Goal: Task Accomplishment & Management: Use online tool/utility

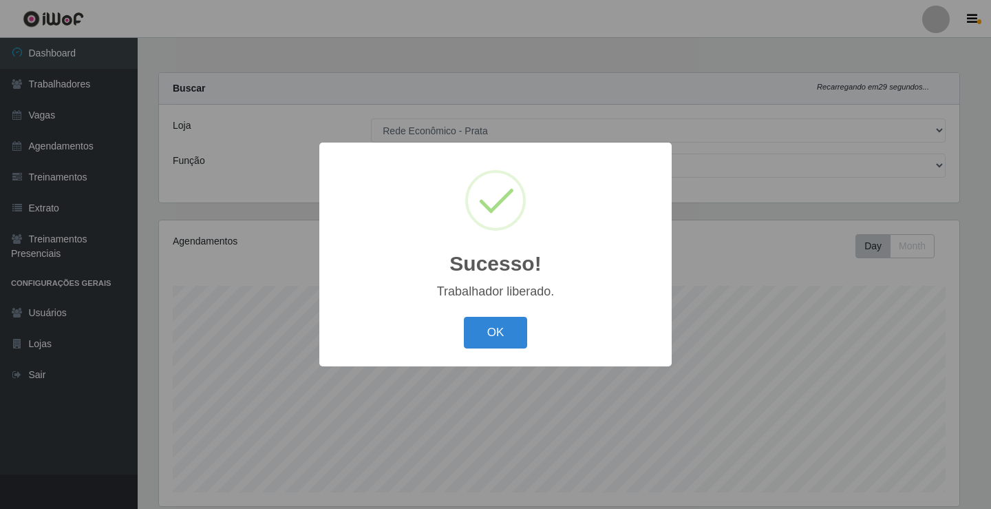
select select "192"
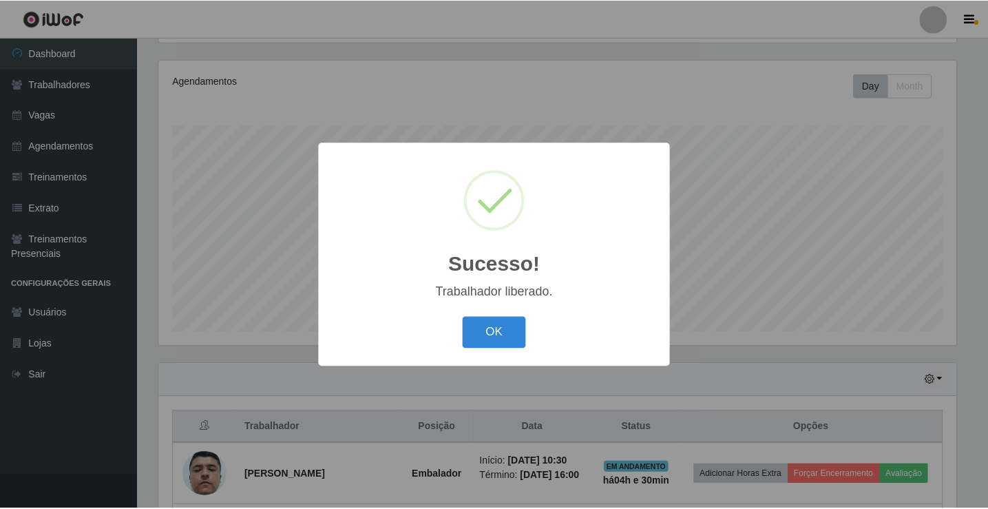
scroll to position [286, 800]
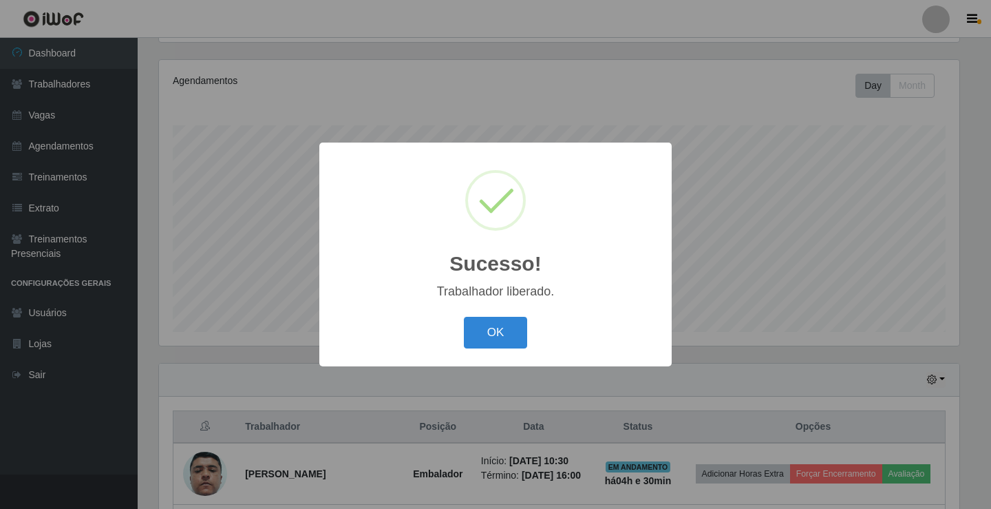
click at [485, 341] on button "OK" at bounding box center [496, 333] width 64 height 32
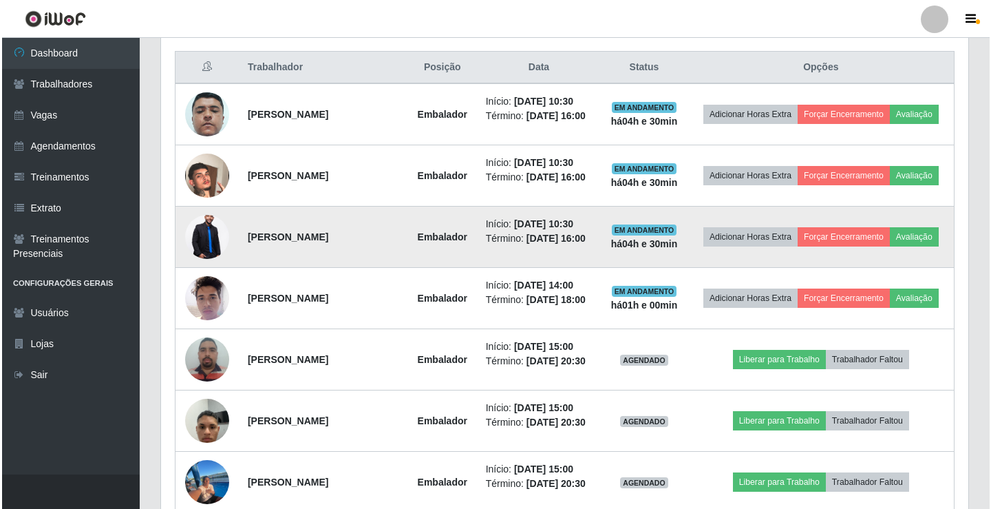
scroll to position [642, 0]
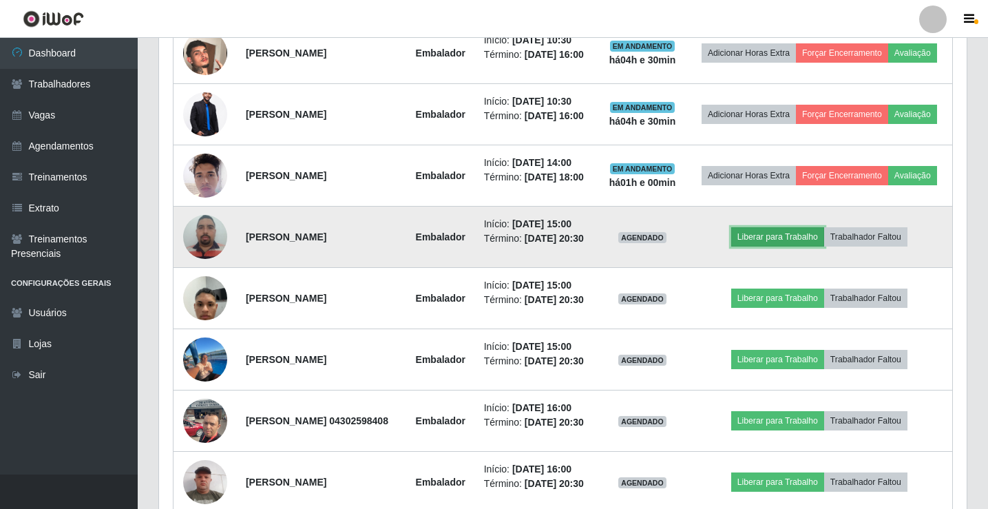
click at [792, 246] on button "Liberar para Trabalho" at bounding box center [777, 236] width 93 height 19
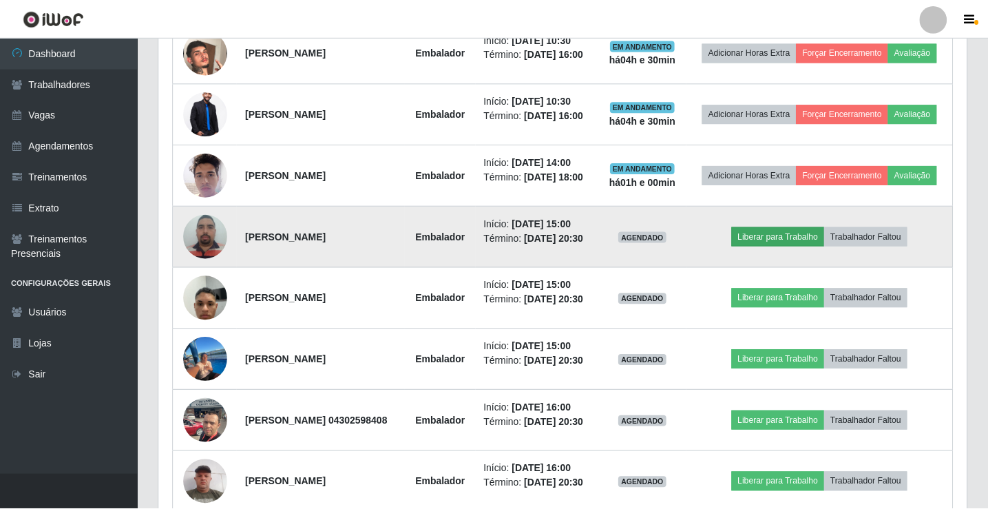
scroll to position [286, 800]
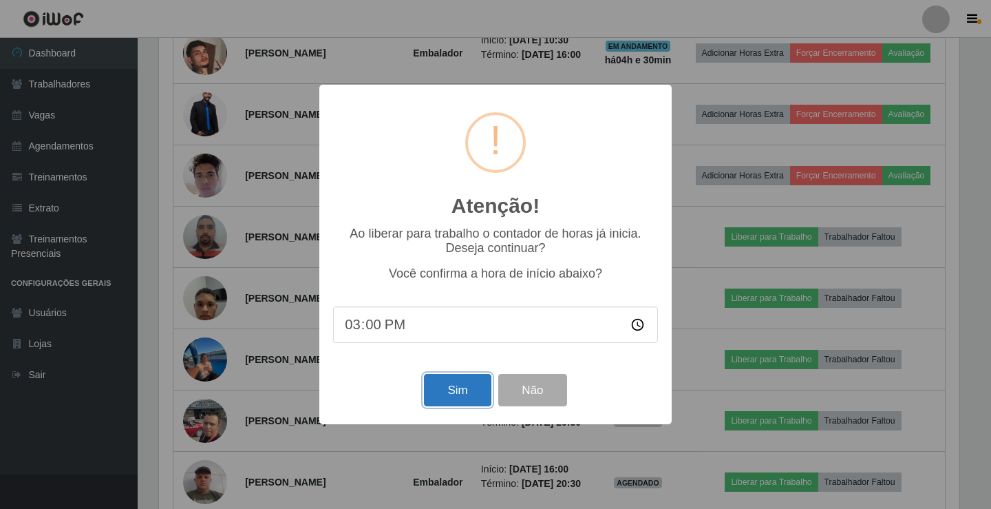
click at [458, 401] on button "Sim" at bounding box center [457, 390] width 67 height 32
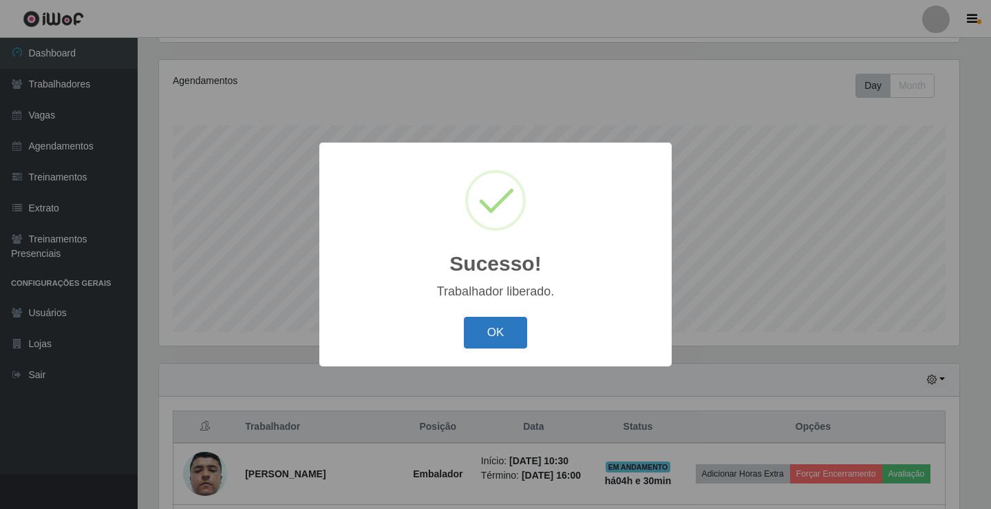
click at [496, 334] on button "OK" at bounding box center [496, 333] width 64 height 32
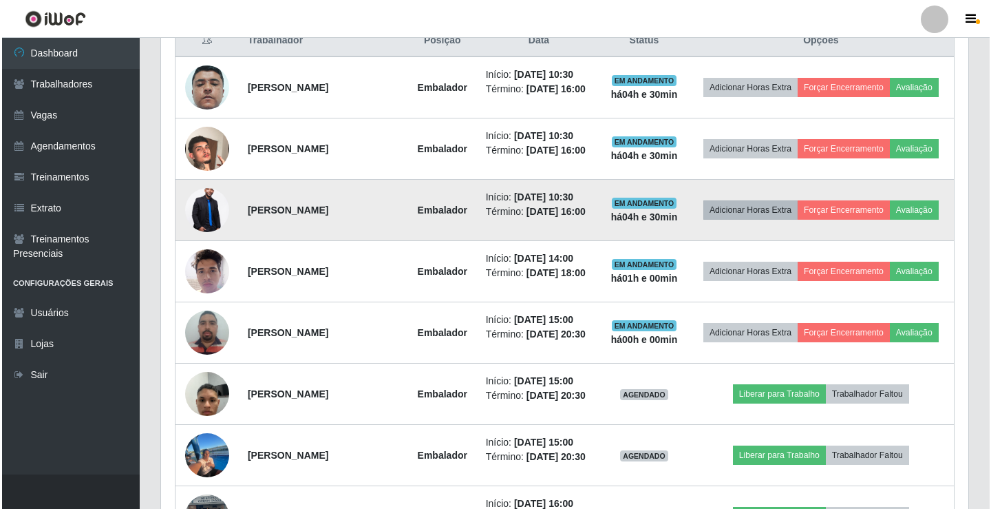
scroll to position [642, 0]
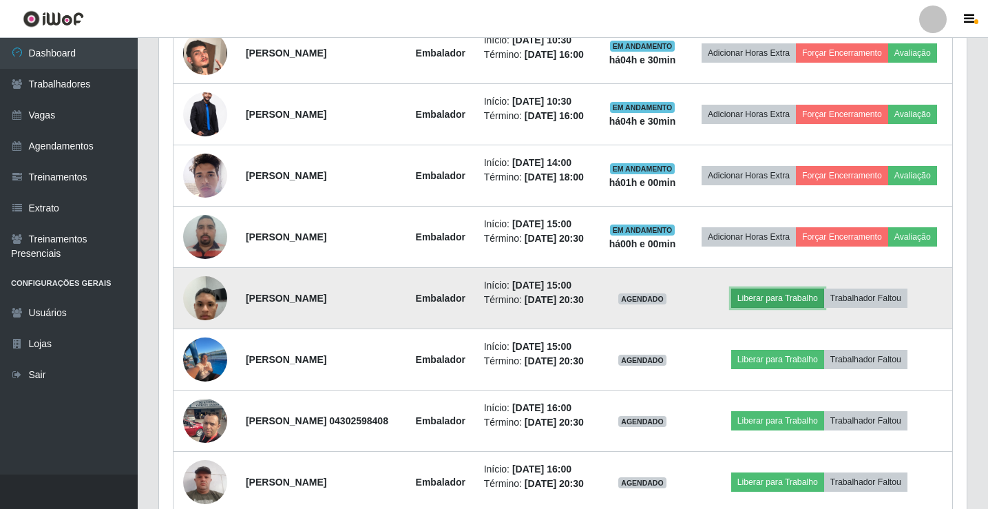
click at [783, 308] on button "Liberar para Trabalho" at bounding box center [777, 297] width 93 height 19
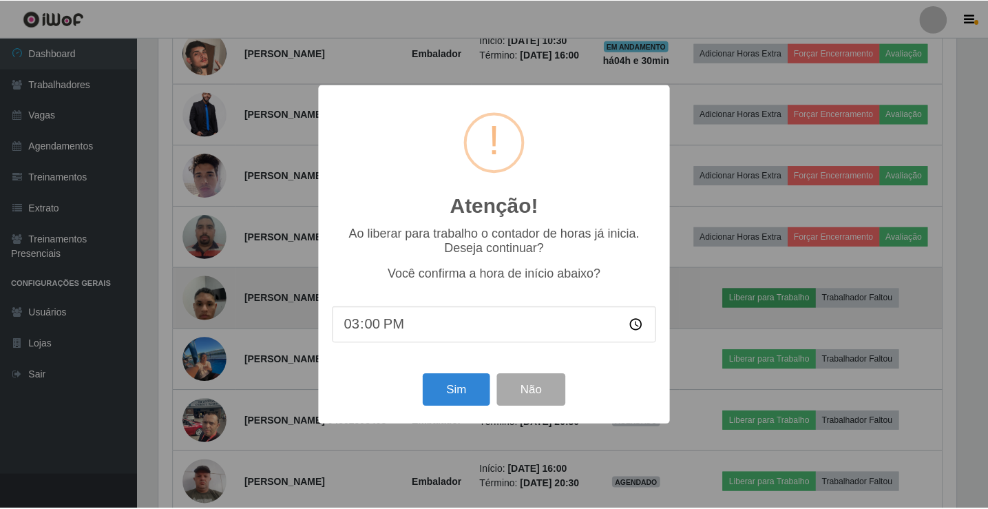
scroll to position [286, 800]
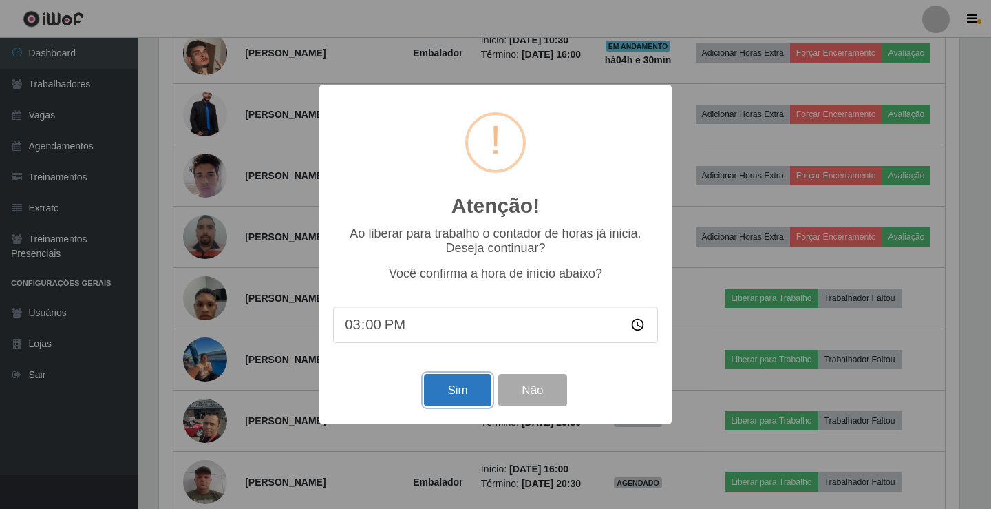
click at [446, 400] on button "Sim" at bounding box center [457, 390] width 67 height 32
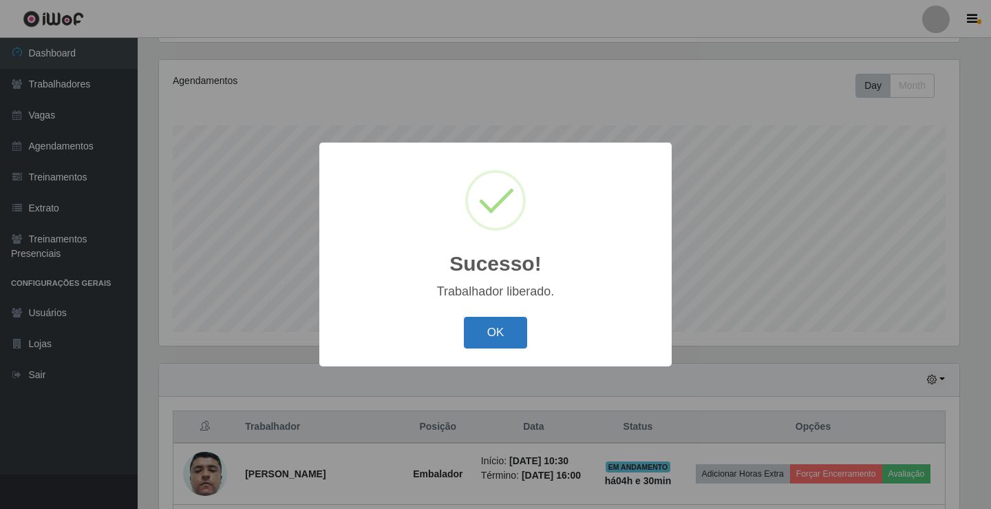
click at [501, 339] on button "OK" at bounding box center [496, 333] width 64 height 32
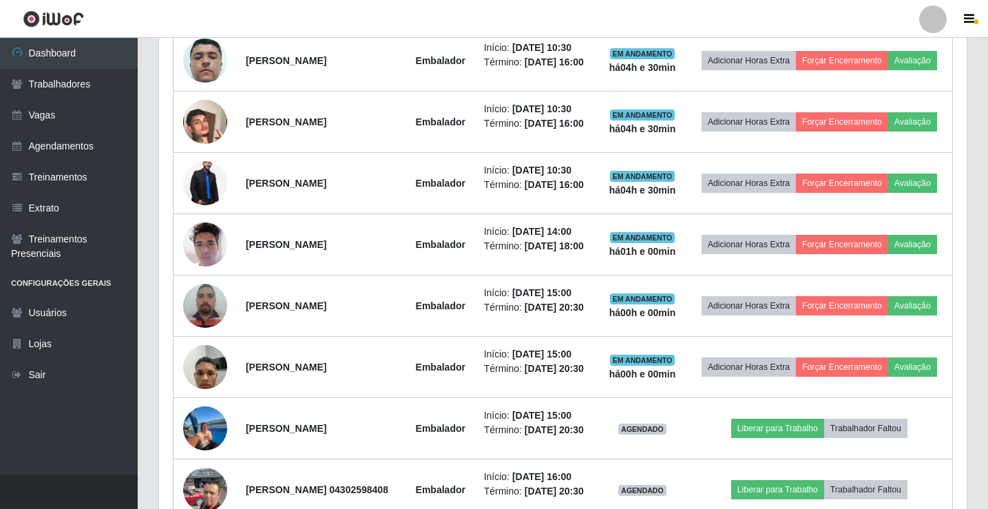
scroll to position [642, 0]
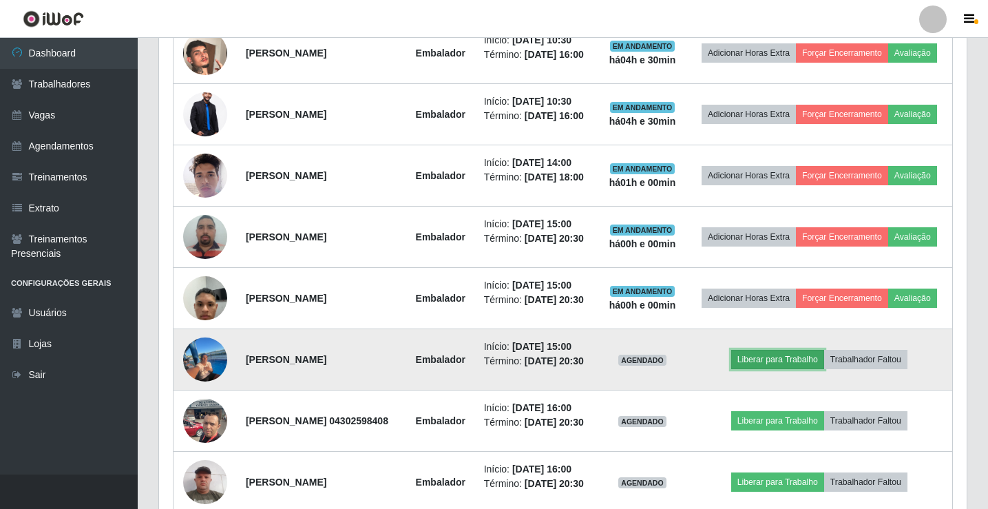
click at [783, 369] on button "Liberar para Trabalho" at bounding box center [777, 359] width 93 height 19
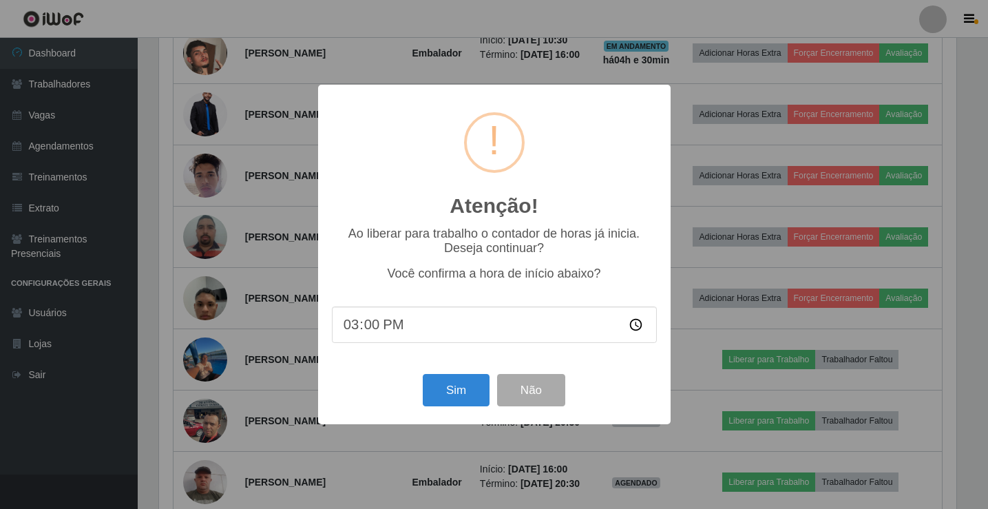
scroll to position [286, 800]
click at [458, 390] on button "Sim" at bounding box center [457, 390] width 67 height 32
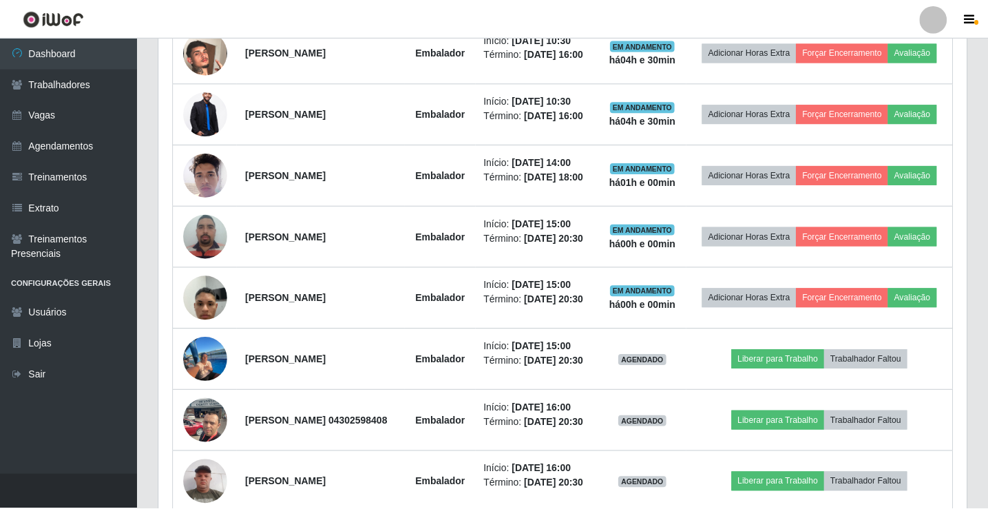
scroll to position [0, 0]
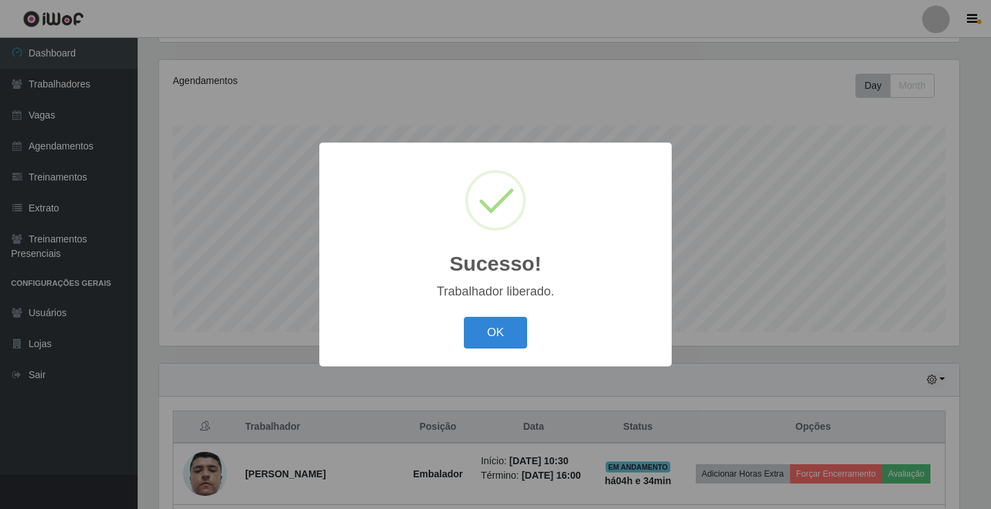
click at [467, 356] on div "Sucesso! × Trabalhador liberado. OK Cancel" at bounding box center [495, 253] width 352 height 223
click at [513, 339] on button "OK" at bounding box center [496, 333] width 64 height 32
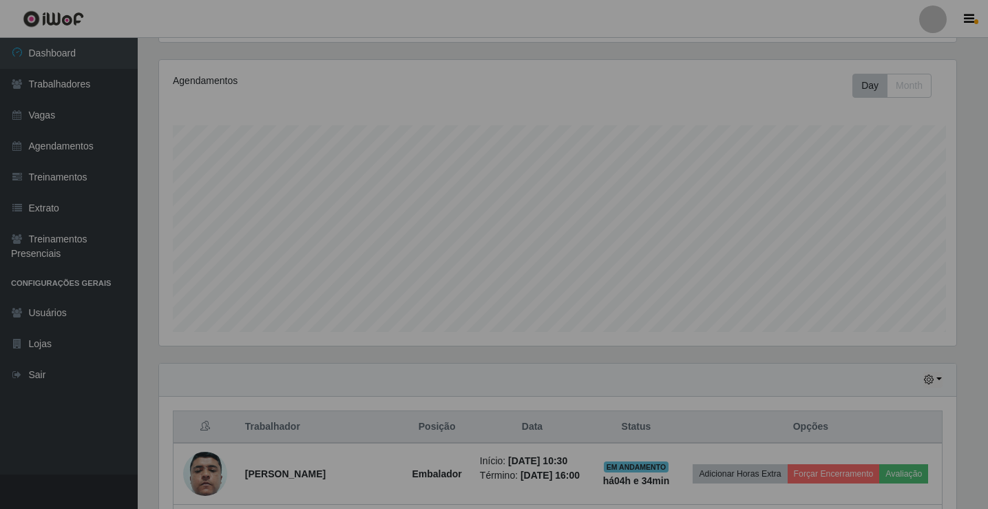
scroll to position [286, 807]
